Goal: Transaction & Acquisition: Subscribe to service/newsletter

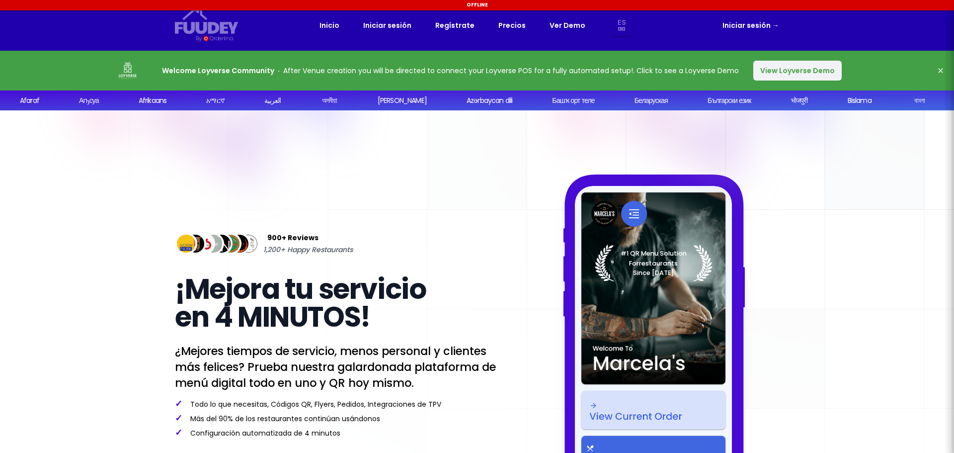
select select "es"
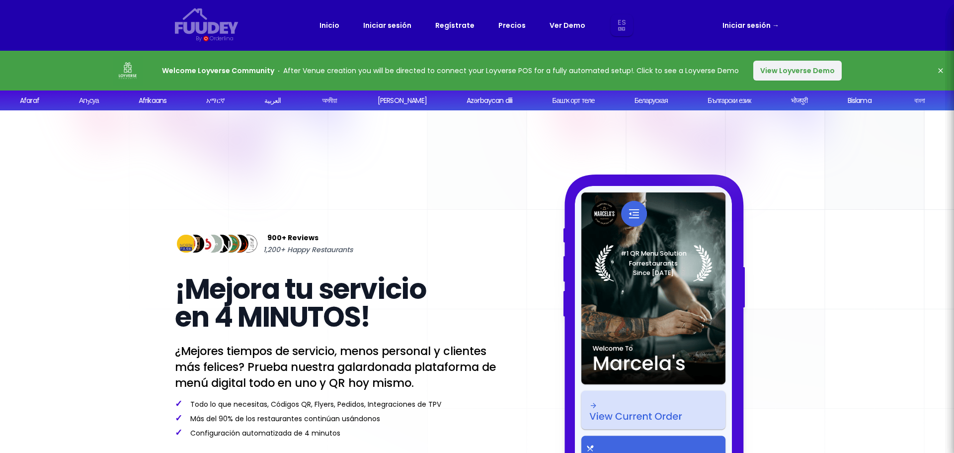
select select "es"
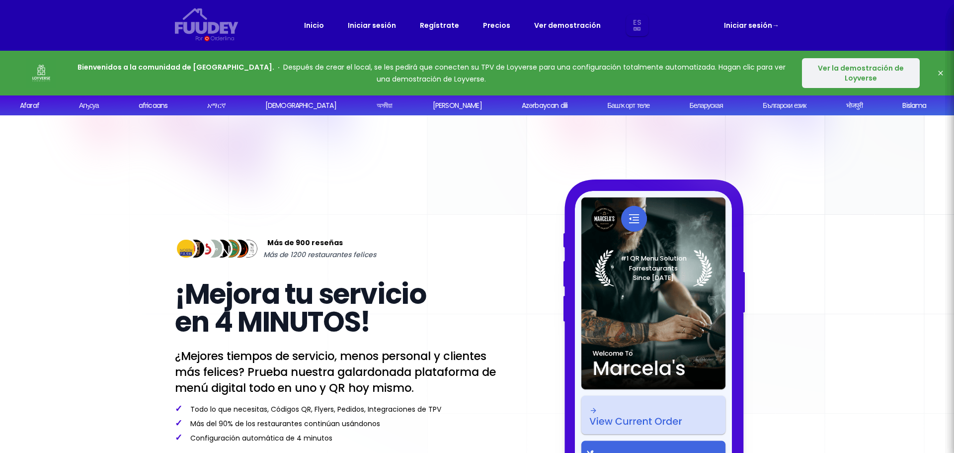
click at [854, 67] on font "Ver la demostración de Loyverse" at bounding box center [861, 73] width 86 height 20
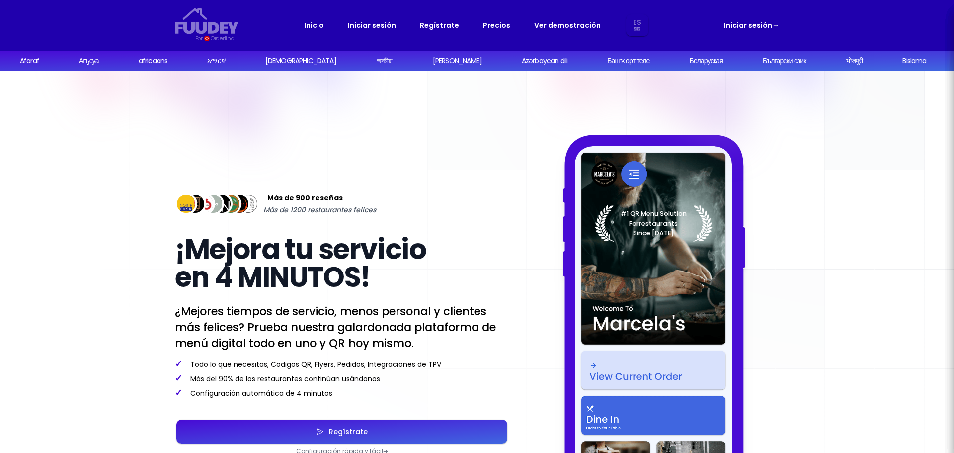
select select "es"
click at [317, 428] on icon "button" at bounding box center [320, 432] width 8 height 50
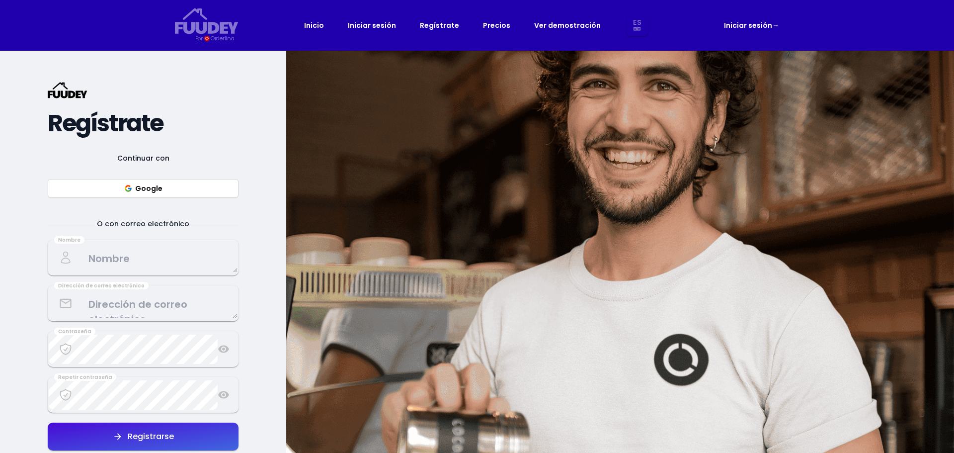
select select "es"
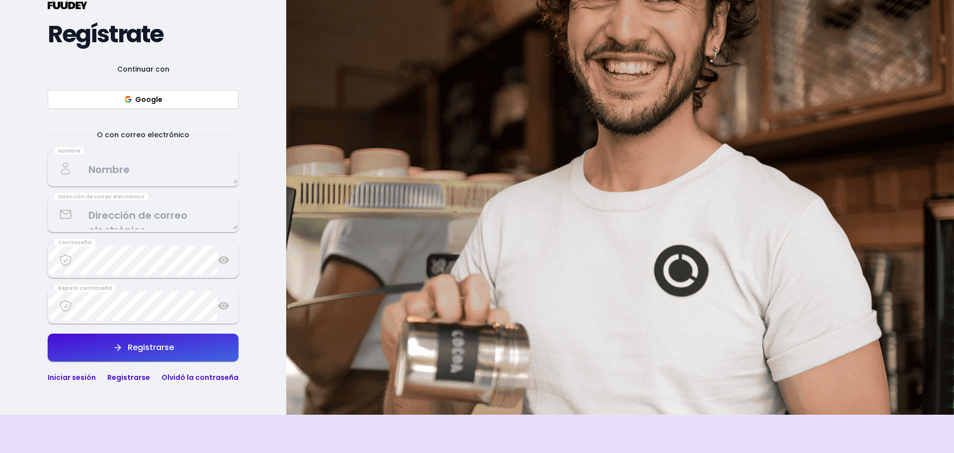
scroll to position [99, 0]
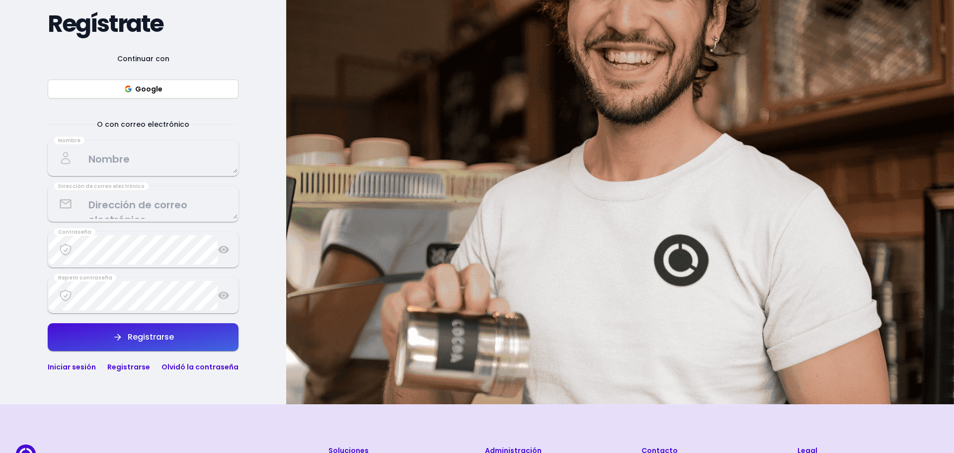
click at [153, 91] on font "Google" at bounding box center [148, 89] width 27 height 10
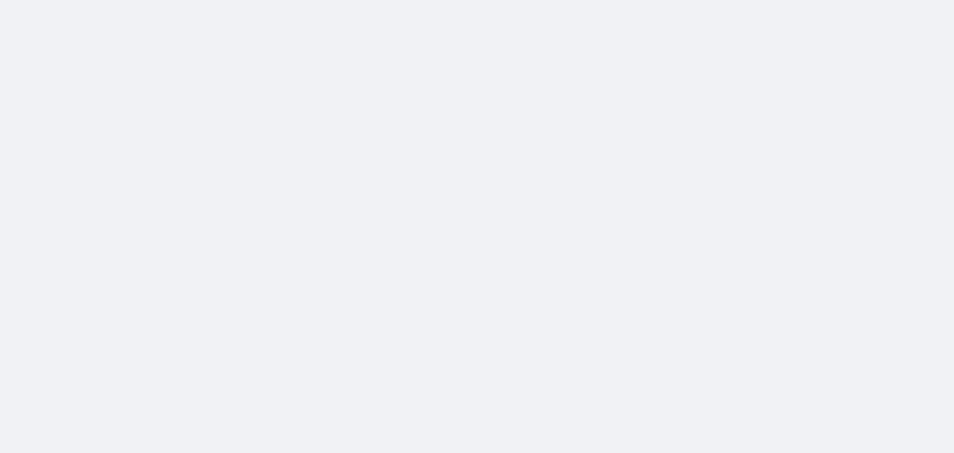
scroll to position [0, 0]
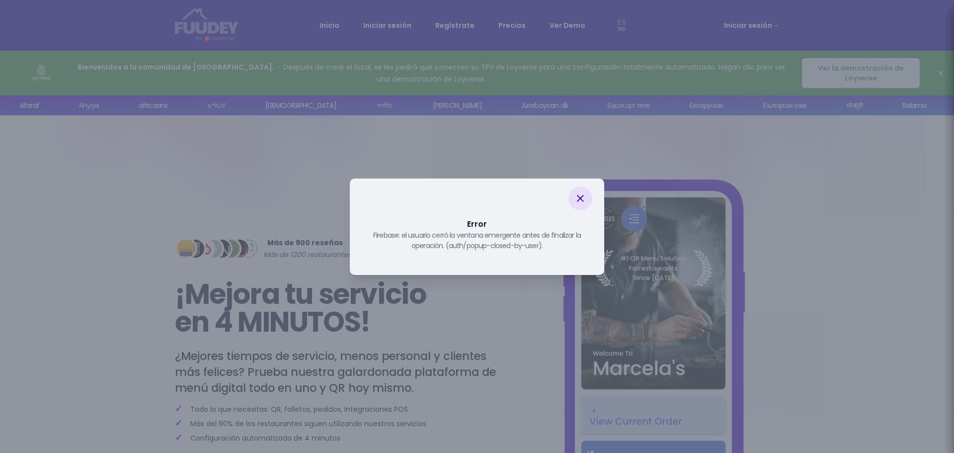
click at [573, 198] on div at bounding box center [581, 198] width 24 height 24
select select "es"
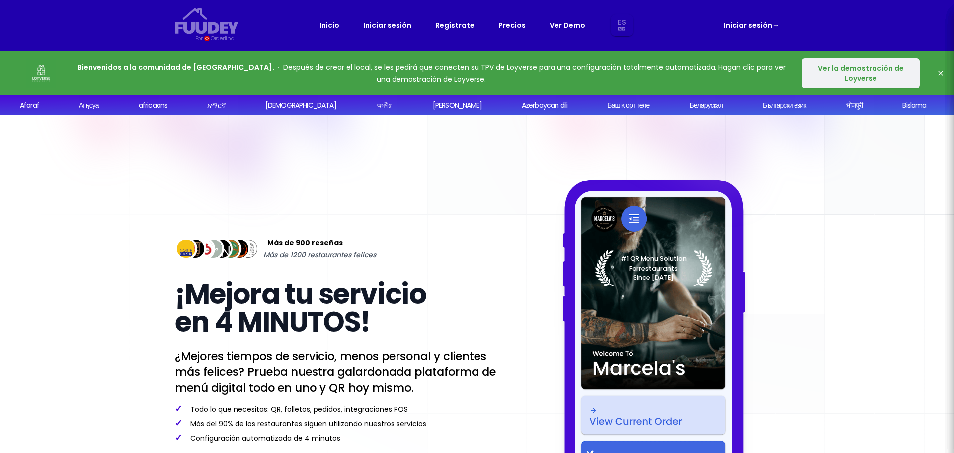
select select "es"
